Goal: Transaction & Acquisition: Subscribe to service/newsletter

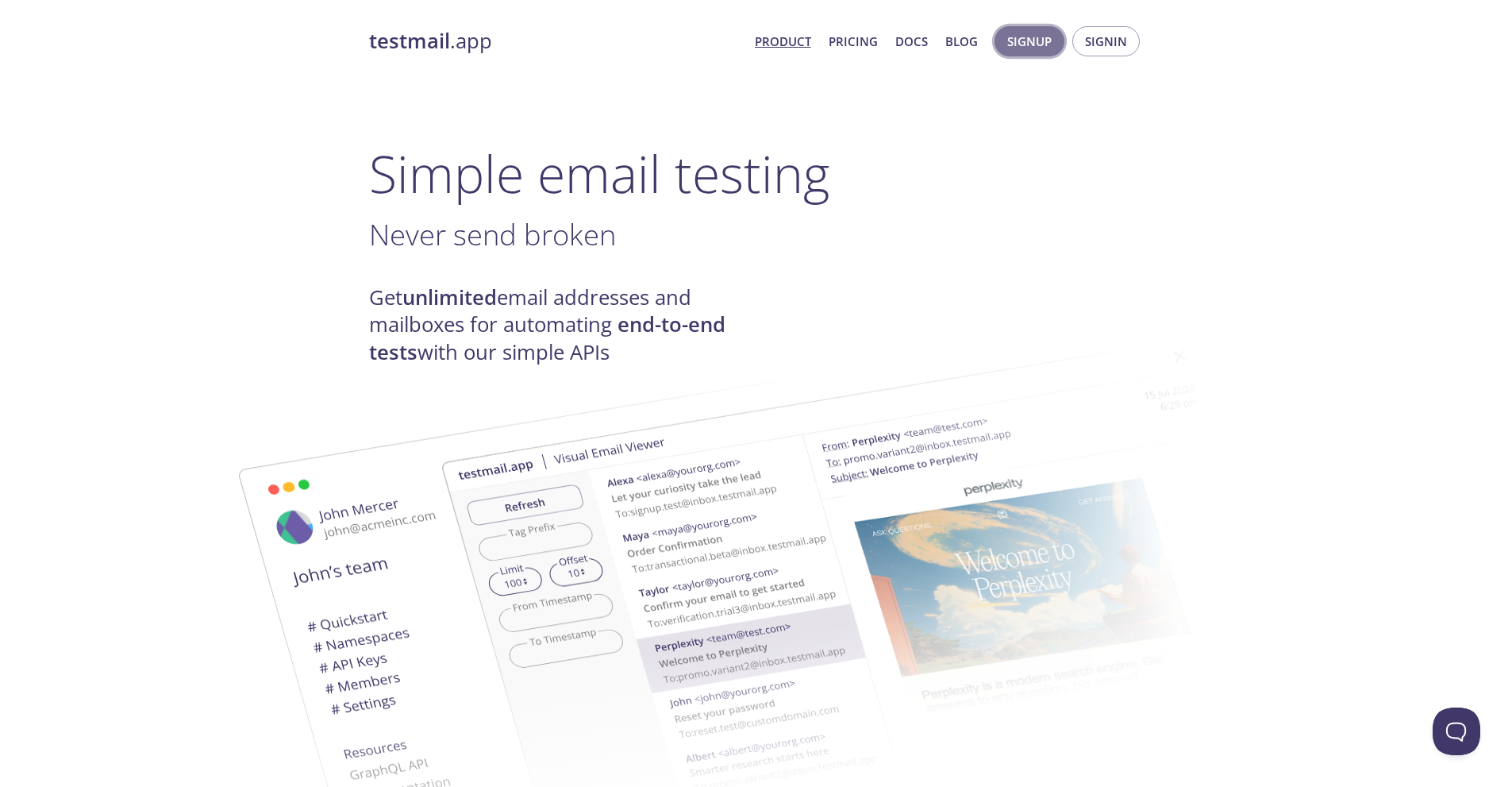
click at [1056, 37] on button "Signup" at bounding box center [1029, 40] width 70 height 30
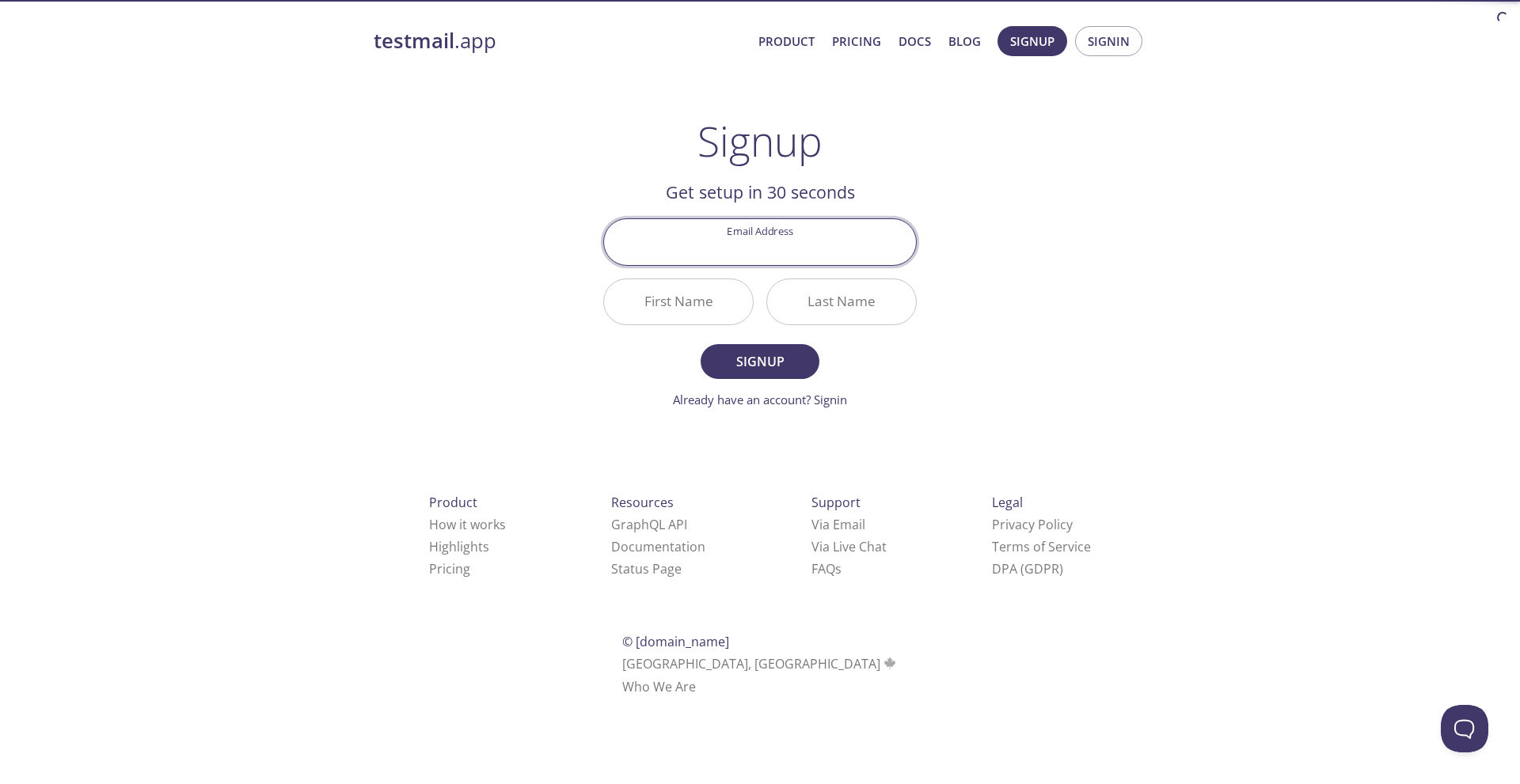
click at [835, 233] on input "Email Address" at bounding box center [760, 241] width 312 height 45
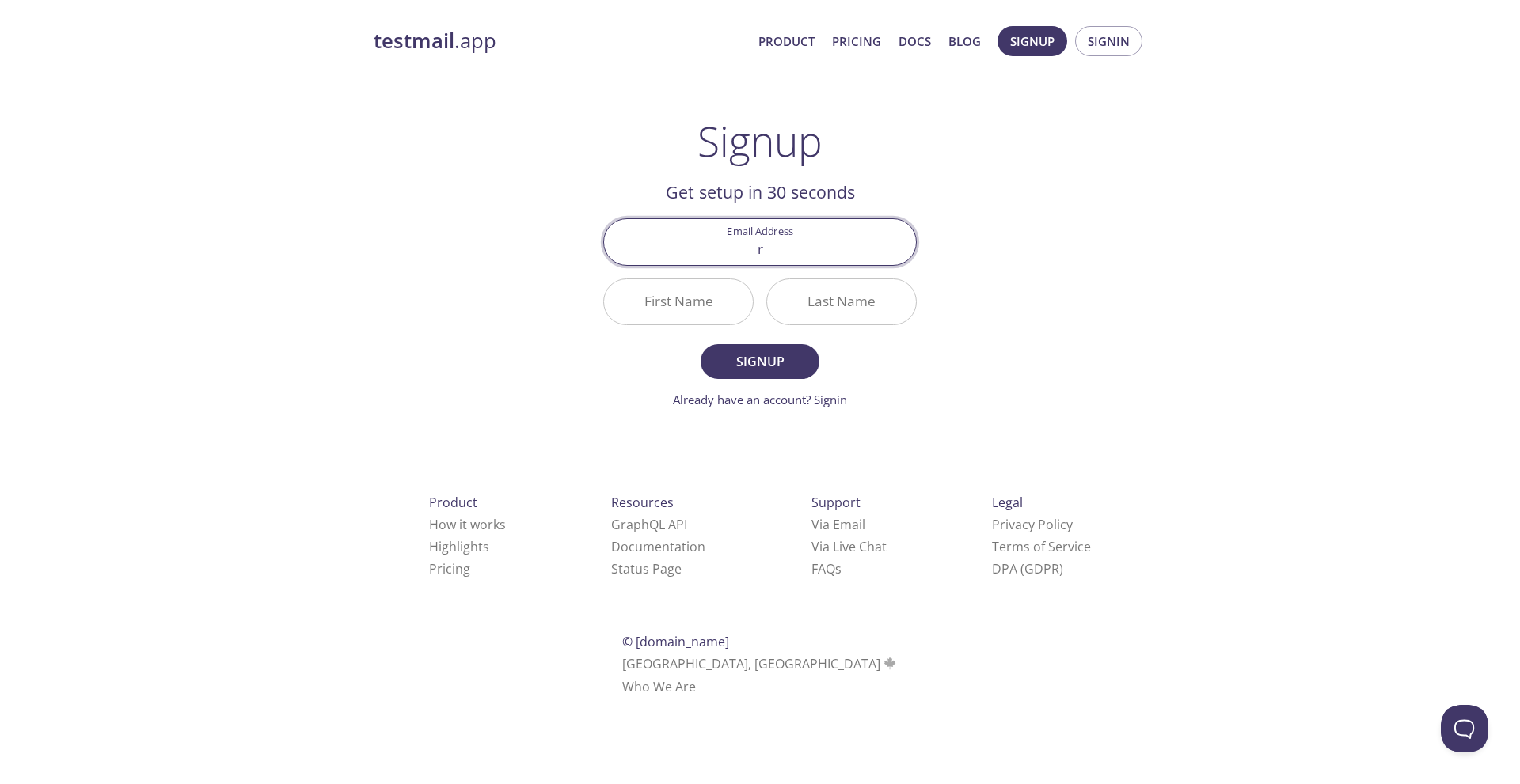
type input "[EMAIL_ADDRESS][DOMAIN_NAME]"
click at [718, 319] on input "First Name" at bounding box center [678, 302] width 148 height 45
click at [728, 353] on span "Signup" at bounding box center [760, 362] width 84 height 22
click at [707, 325] on div "First Name Required" at bounding box center [678, 301] width 163 height 59
drag, startPoint x: 707, startPoint y: 319, endPoint x: 656, endPoint y: 299, distance: 54.8
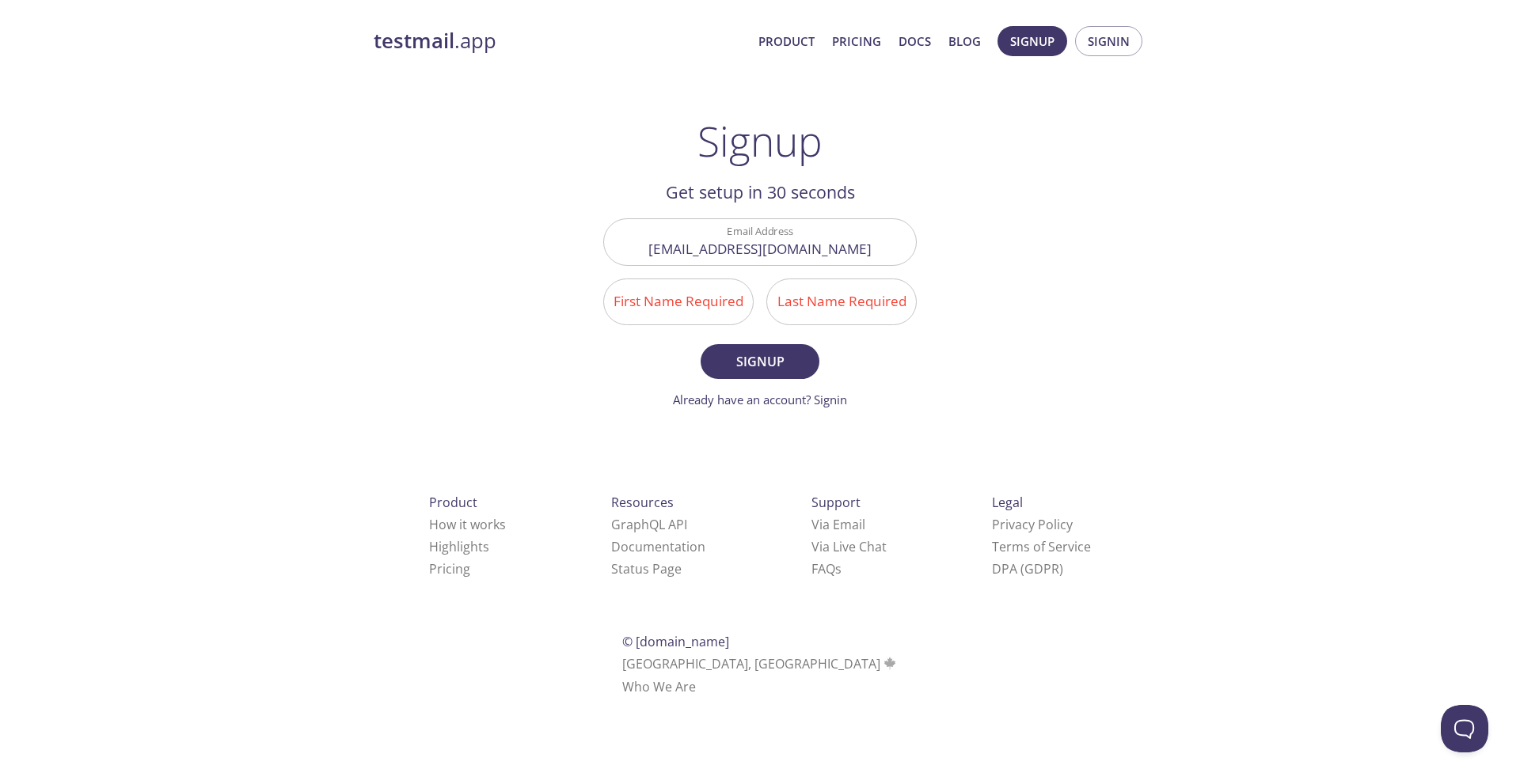
click at [698, 317] on input "First Name Required" at bounding box center [678, 302] width 148 height 45
type input "Jfd"
click at [833, 307] on input "Last Name Required" at bounding box center [841, 302] width 148 height 45
type input "fdsafds"
click at [770, 348] on button "Signup" at bounding box center [760, 361] width 118 height 35
